Goal: Use online tool/utility: Use online tool/utility

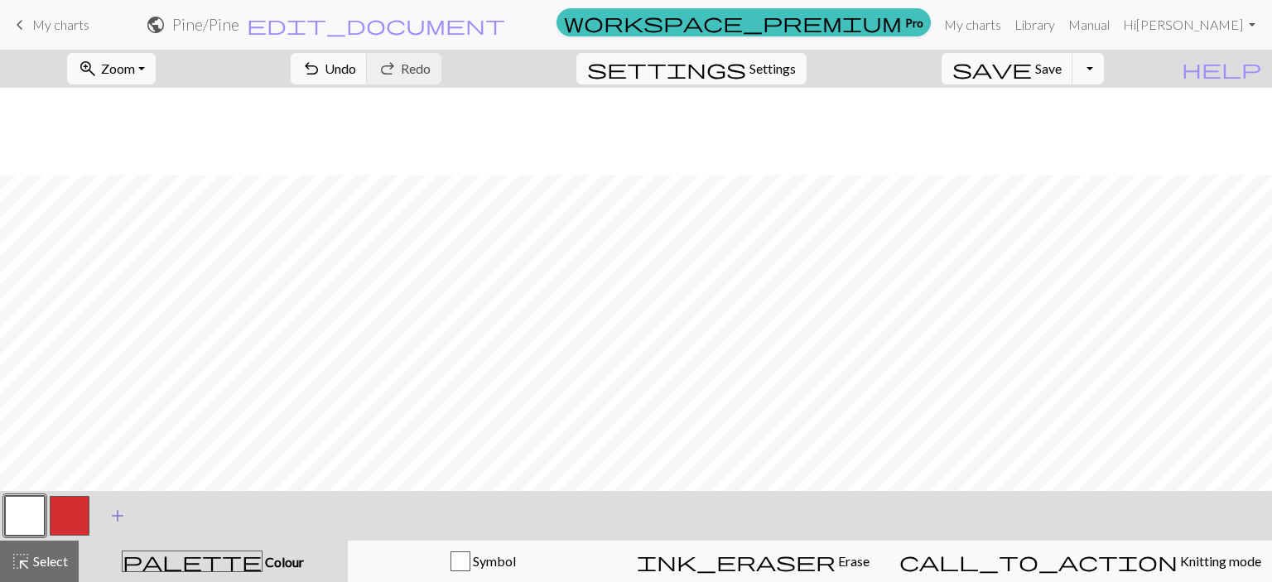
scroll to position [87, 0]
click at [70, 520] on button "button" at bounding box center [70, 516] width 40 height 40
click at [17, 527] on button "button" at bounding box center [25, 516] width 40 height 40
click at [60, 519] on button "button" at bounding box center [70, 516] width 40 height 40
click at [27, 519] on button "button" at bounding box center [25, 516] width 40 height 40
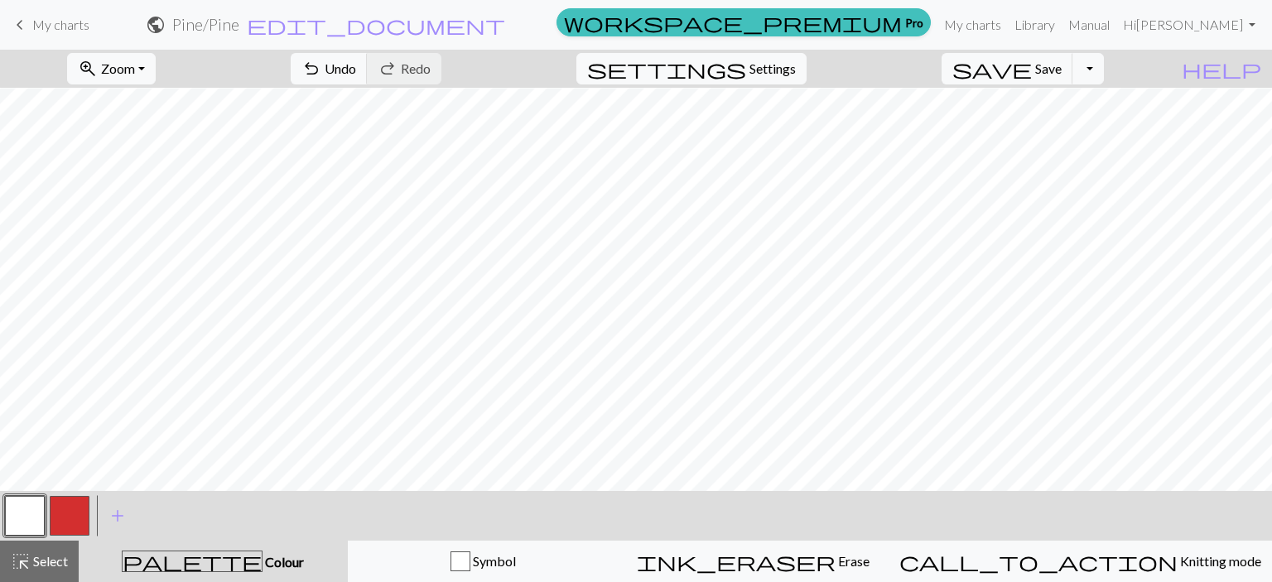
click at [61, 529] on button "button" at bounding box center [70, 516] width 40 height 40
click at [33, 519] on button "button" at bounding box center [25, 516] width 40 height 40
click at [80, 514] on button "button" at bounding box center [70, 516] width 40 height 40
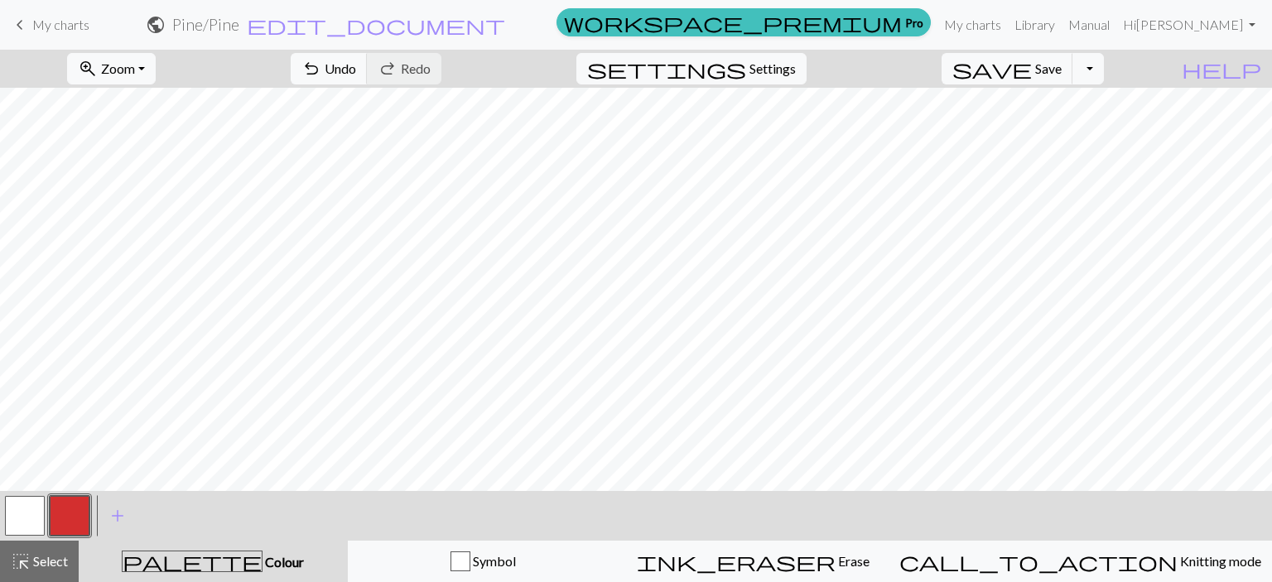
click at [22, 524] on button "button" at bounding box center [25, 516] width 40 height 40
click at [69, 514] on button "button" at bounding box center [70, 516] width 40 height 40
click at [18, 517] on button "button" at bounding box center [25, 516] width 40 height 40
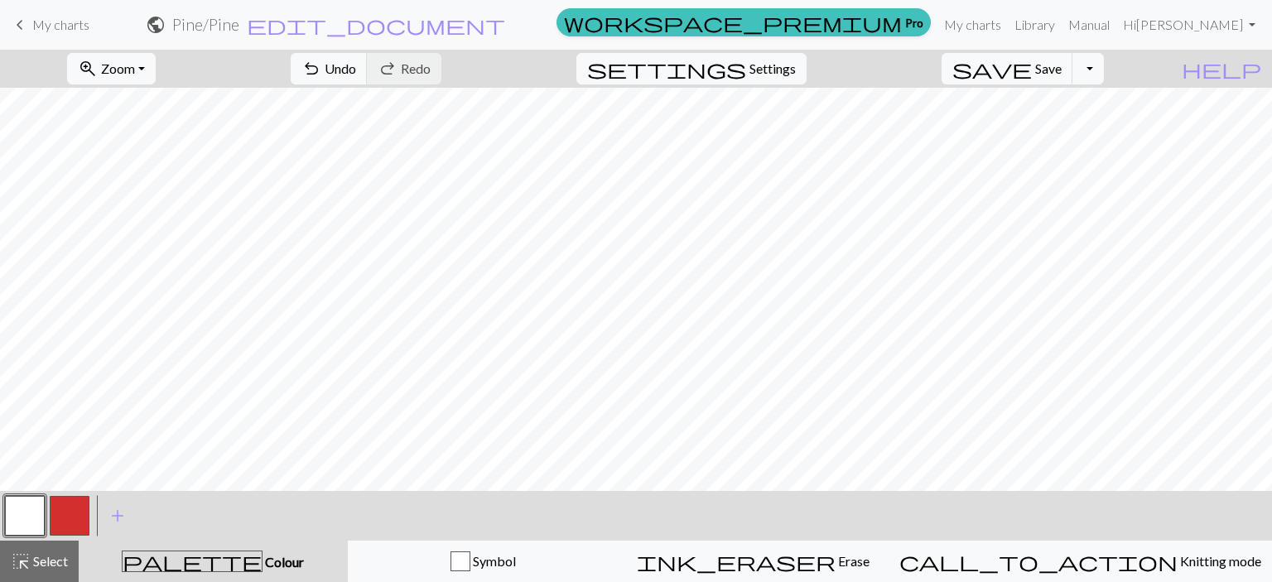
click at [77, 509] on button "button" at bounding box center [70, 516] width 40 height 40
click at [39, 519] on button "button" at bounding box center [25, 516] width 40 height 40
click at [70, 518] on button "button" at bounding box center [70, 516] width 40 height 40
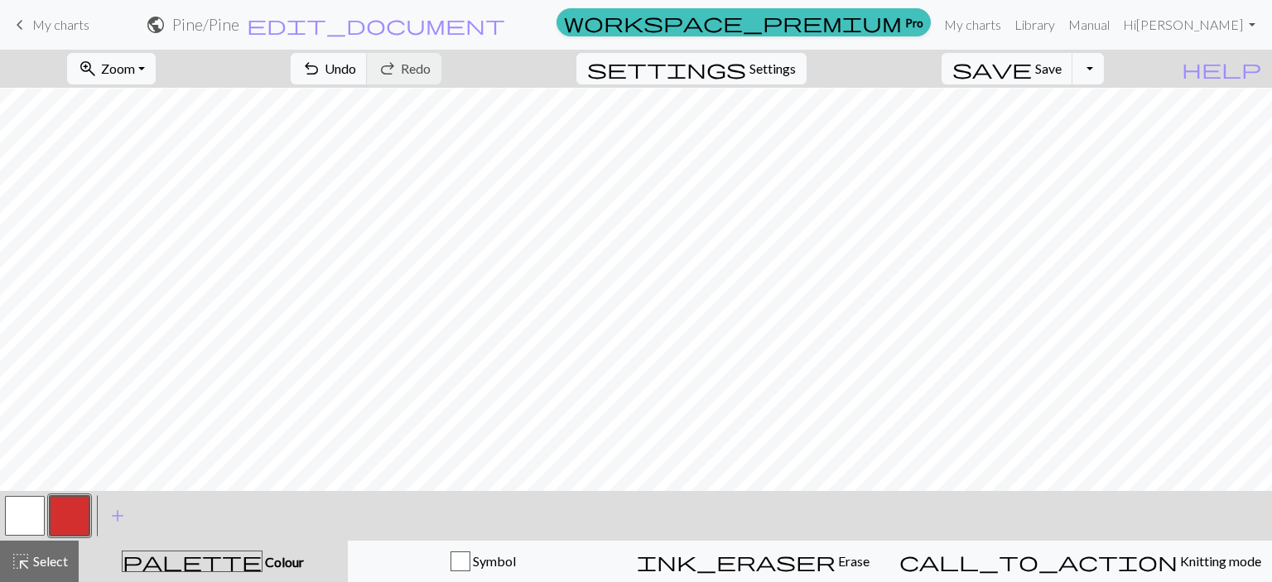
click at [16, 526] on button "button" at bounding box center [25, 516] width 40 height 40
click at [69, 512] on button "button" at bounding box center [70, 516] width 40 height 40
click at [19, 520] on button "button" at bounding box center [25, 516] width 40 height 40
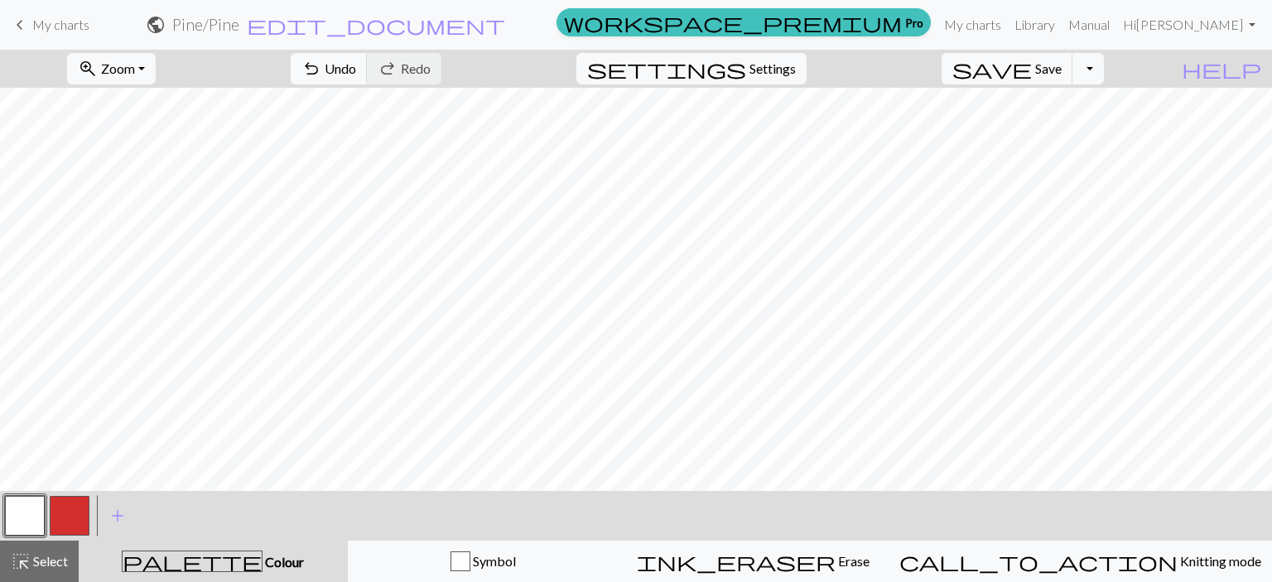
click at [66, 516] on button "button" at bounding box center [70, 516] width 40 height 40
click at [27, 524] on button "button" at bounding box center [25, 516] width 40 height 40
click at [65, 521] on button "button" at bounding box center [70, 516] width 40 height 40
click at [13, 523] on button "button" at bounding box center [25, 516] width 40 height 40
click at [69, 514] on button "button" at bounding box center [70, 516] width 40 height 40
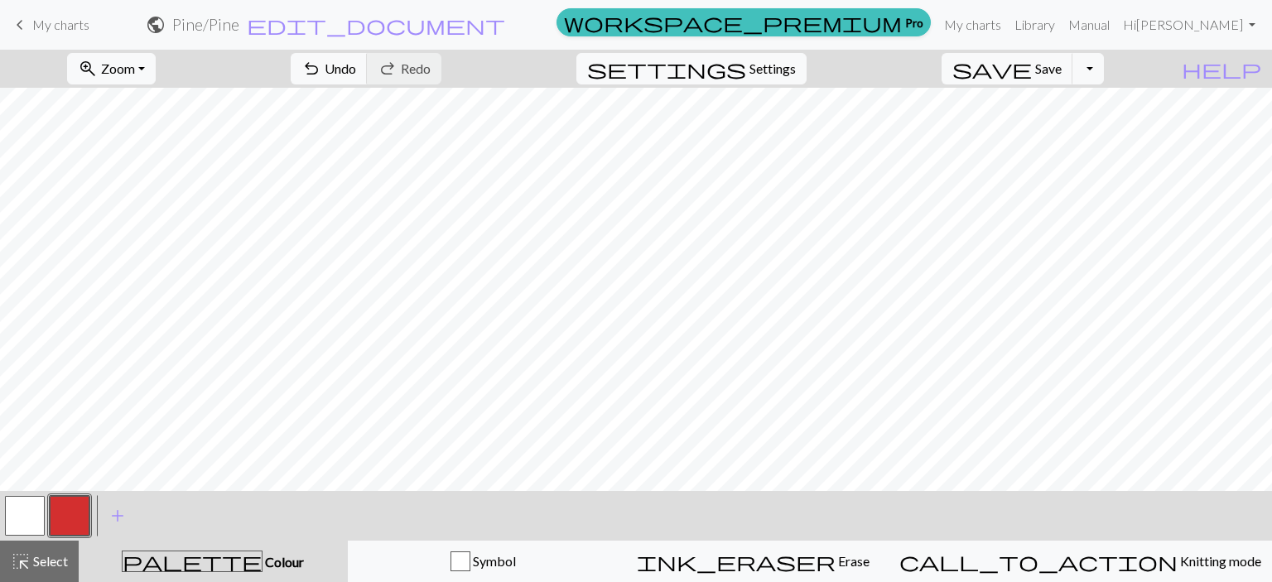
click at [23, 523] on button "button" at bounding box center [25, 516] width 40 height 40
click at [76, 513] on button "button" at bounding box center [70, 516] width 40 height 40
click at [30, 529] on button "button" at bounding box center [25, 516] width 40 height 40
click at [80, 528] on button "button" at bounding box center [70, 516] width 40 height 40
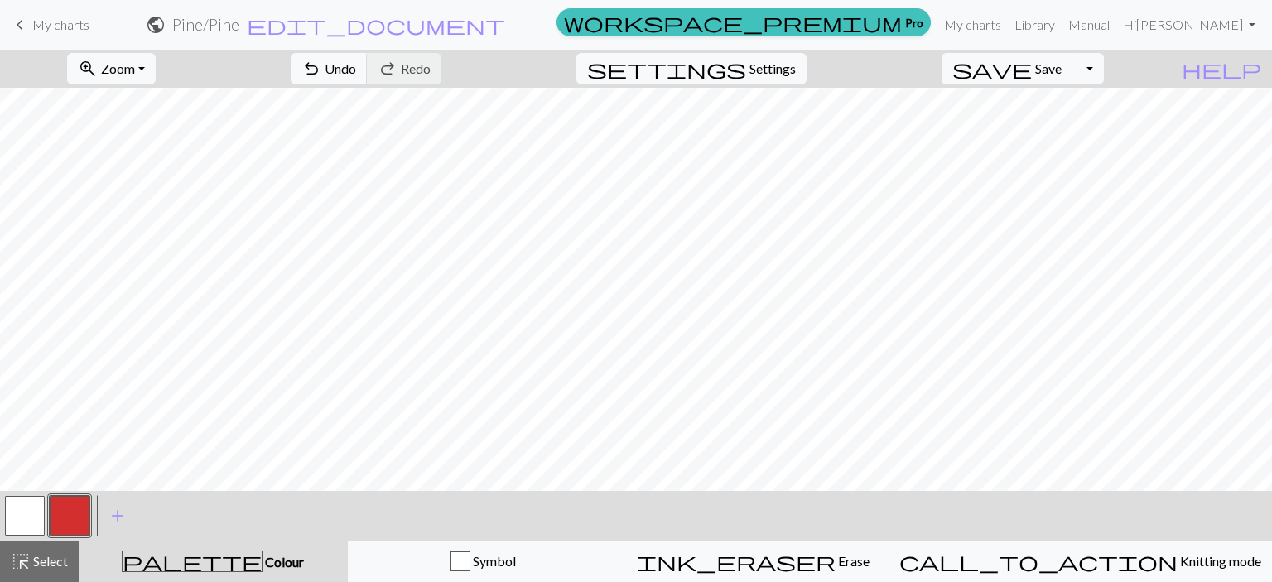
click at [36, 525] on button "button" at bounding box center [25, 516] width 40 height 40
click at [62, 520] on button "button" at bounding box center [70, 516] width 40 height 40
